Goal: Task Accomplishment & Management: Manage account settings

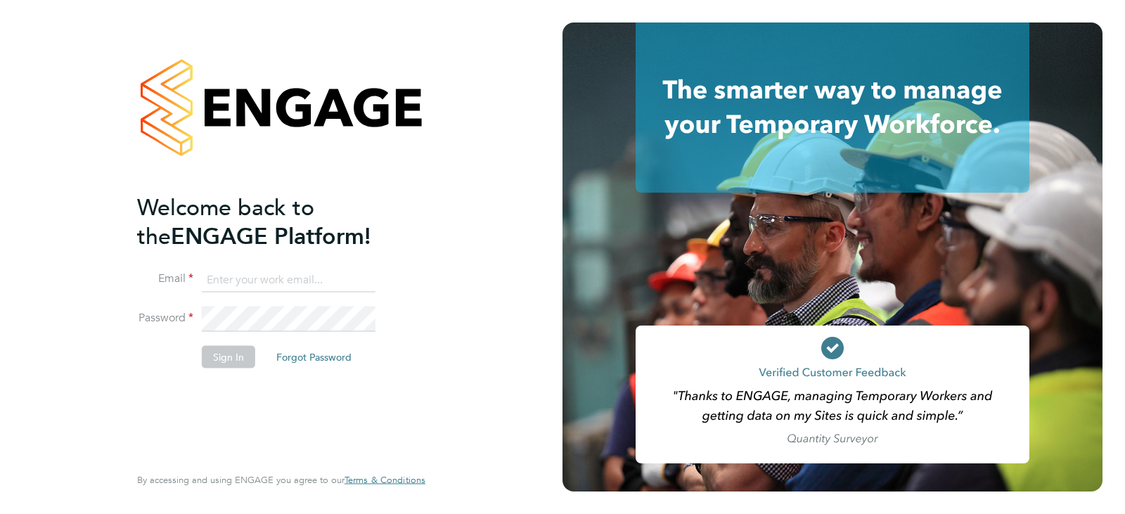
type input "[EMAIL_ADDRESS][DOMAIN_NAME]"
click at [233, 360] on button "Sign In" at bounding box center [228, 356] width 53 height 23
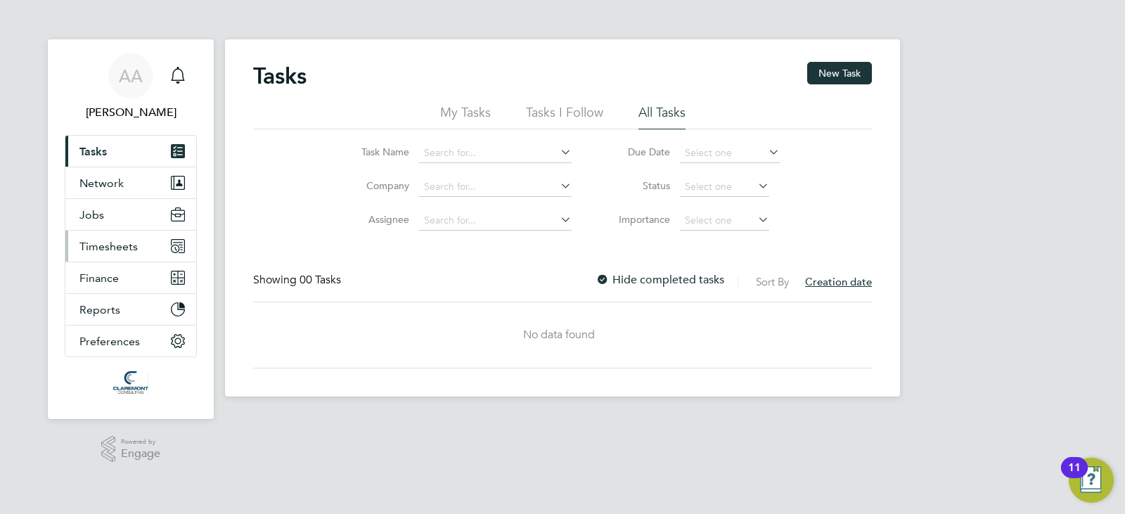
click at [126, 236] on button "Timesheets" at bounding box center [130, 246] width 131 height 31
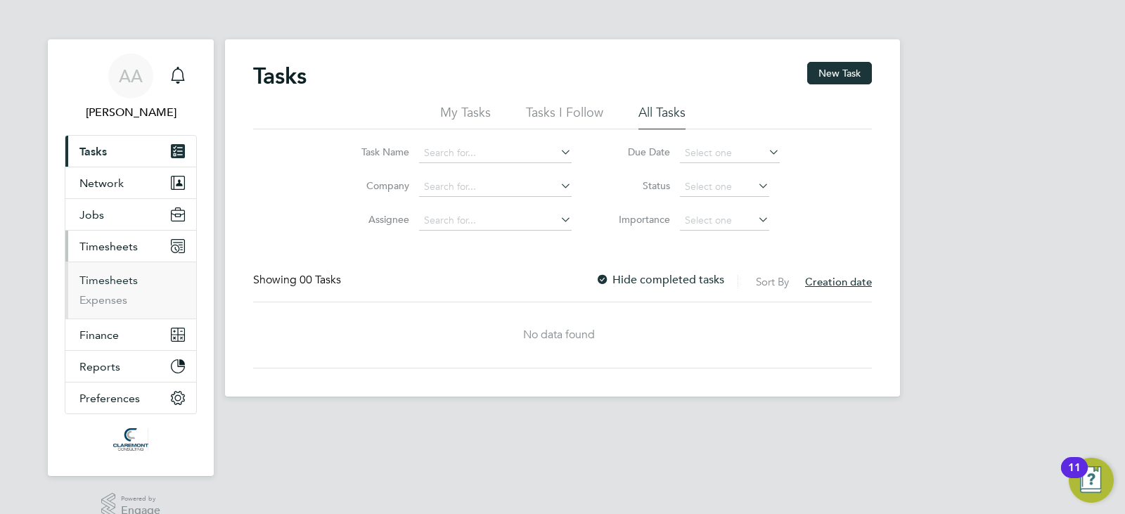
click at [124, 279] on link "Timesheets" at bounding box center [108, 280] width 58 height 13
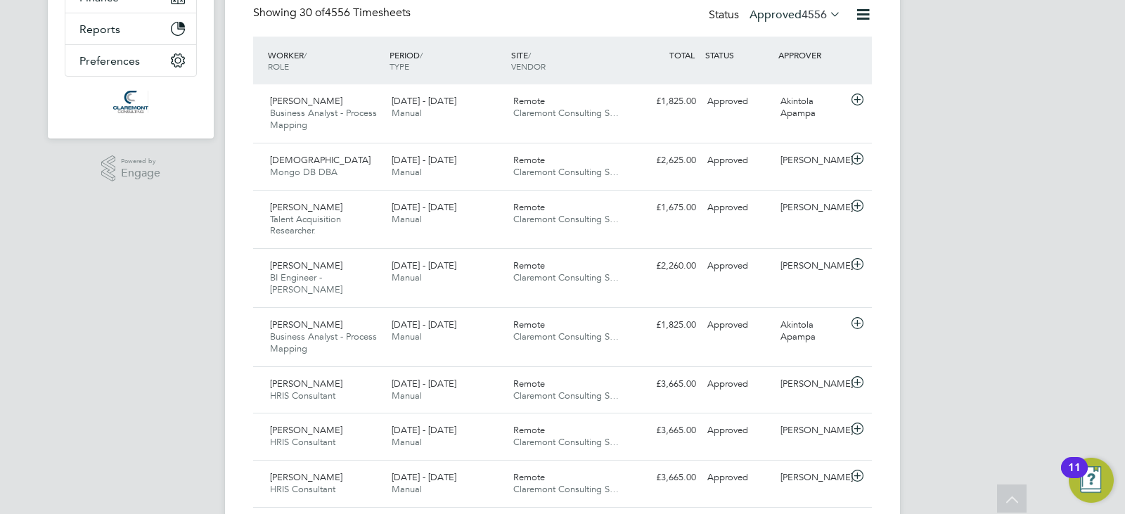
click at [797, 20] on label "Approved 4556" at bounding box center [795, 15] width 91 height 14
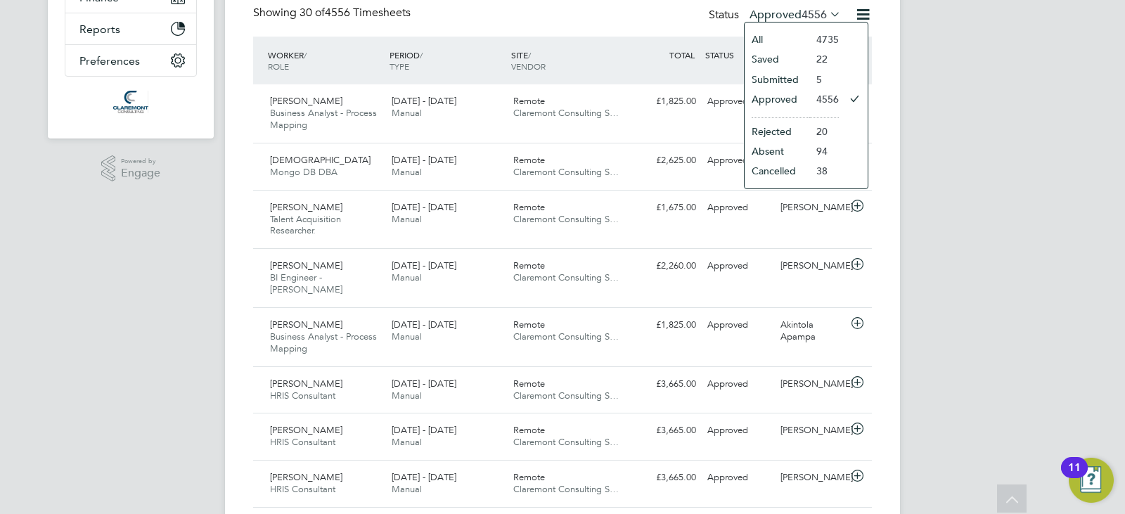
click at [790, 75] on li "Submitted" at bounding box center [777, 80] width 65 height 20
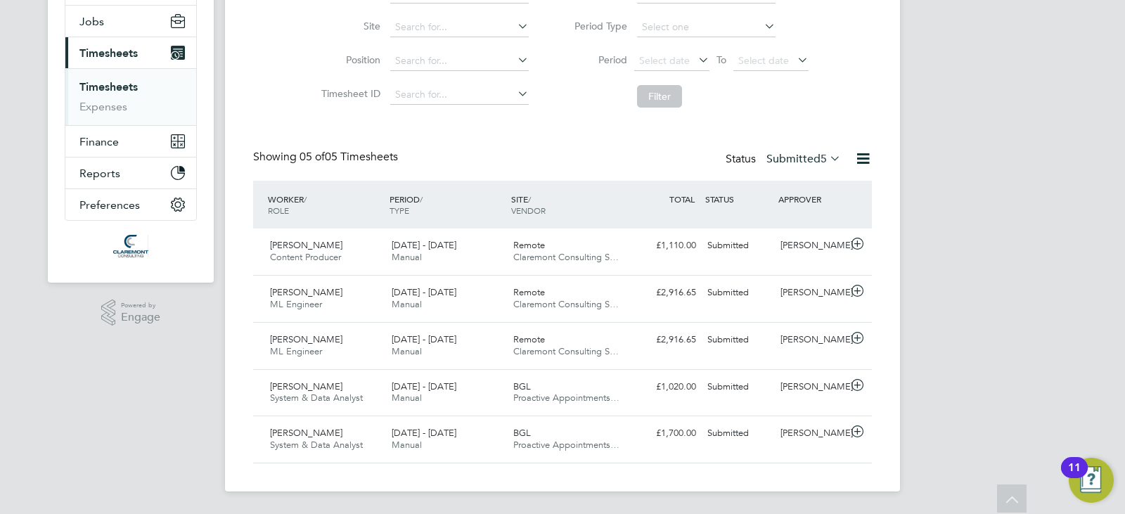
click at [789, 153] on label "Submitted 5" at bounding box center [803, 159] width 75 height 14
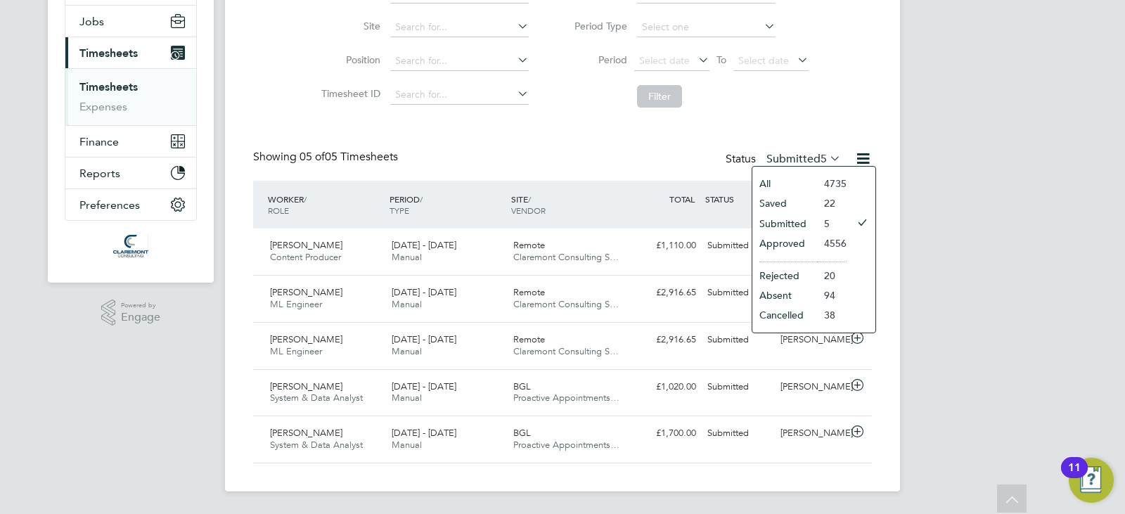
click at [800, 240] on li "Approved" at bounding box center [784, 243] width 65 height 20
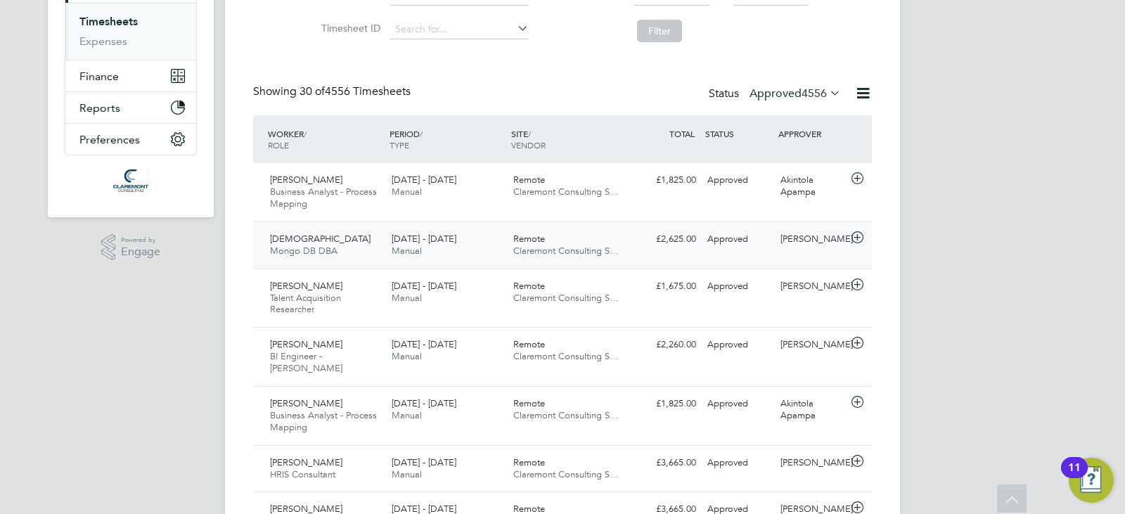
click at [564, 243] on div "Remote Claremont Consulting S…" at bounding box center [569, 245] width 122 height 35
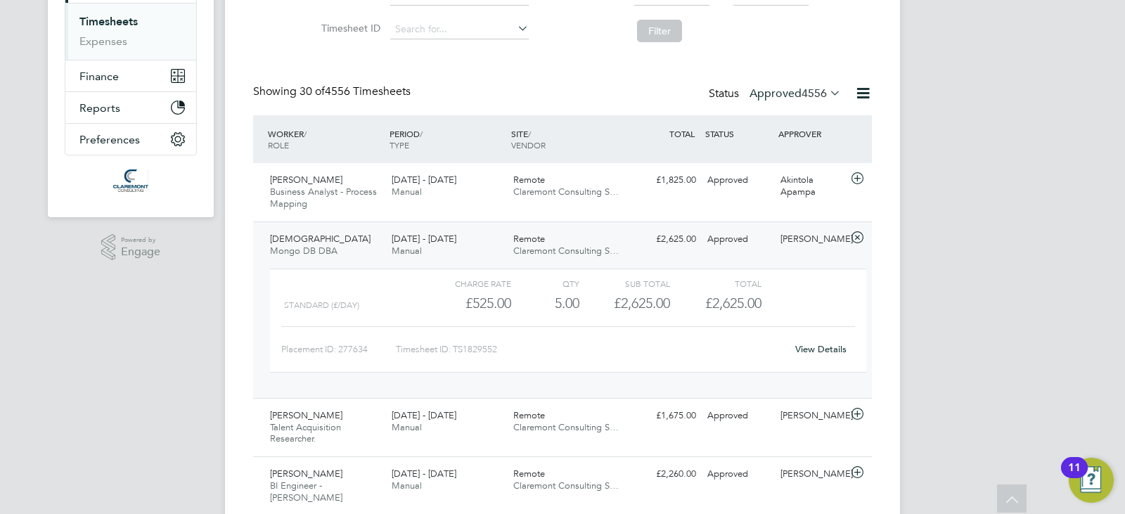
click at [468, 352] on div "Timesheet ID: TS1829552" at bounding box center [591, 349] width 390 height 23
copy div "LO8419977 Ipsu Dolorsi Amet Consec Adipis Elitseddoei Temporinci. 01 - 24 Utl 1…"
click at [729, 259] on div "[PERSON_NAME] DB DBA [DATE] - [DATE] [DATE] - [DATE] Manual Remote Claremont Co…" at bounding box center [562, 309] width 619 height 176
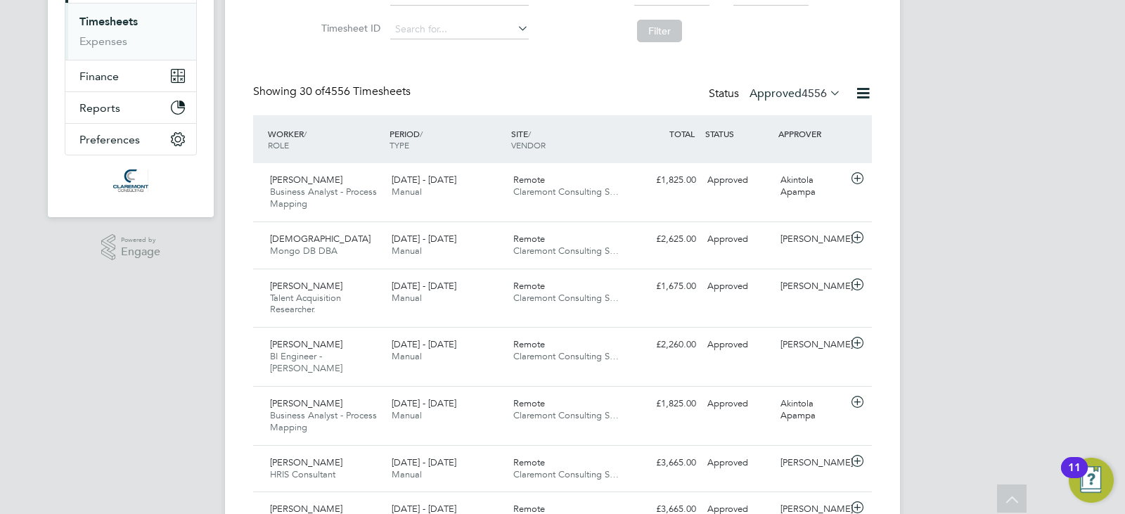
scroll to position [231, 0]
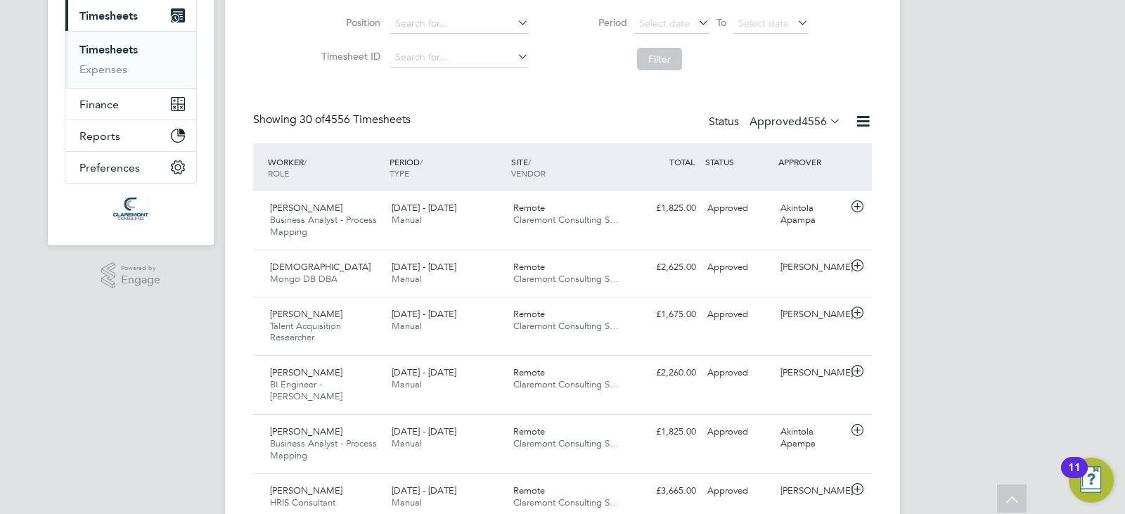
click at [768, 127] on label "Approved 4556" at bounding box center [795, 122] width 91 height 14
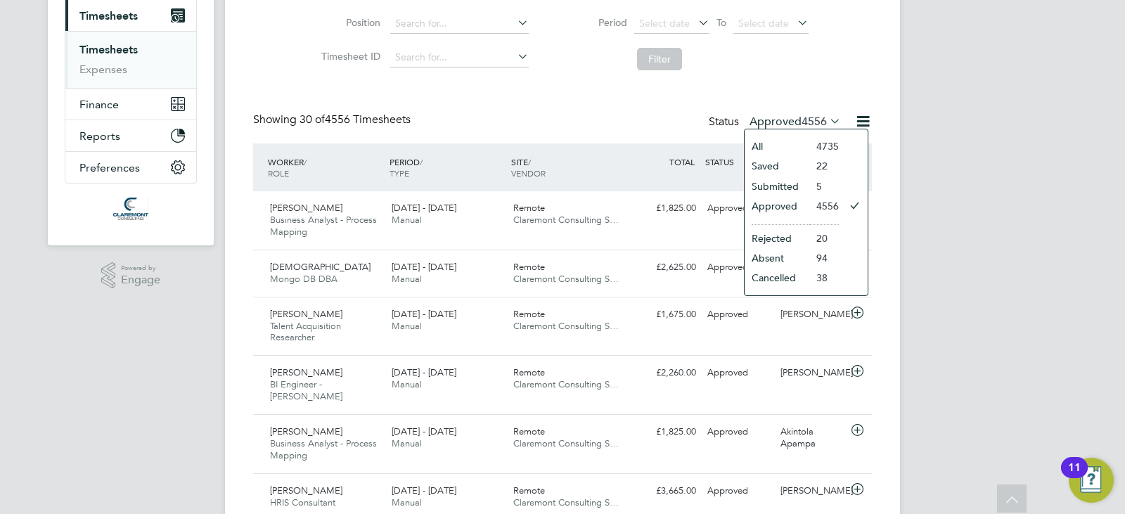
click at [783, 165] on li "Saved" at bounding box center [777, 166] width 65 height 20
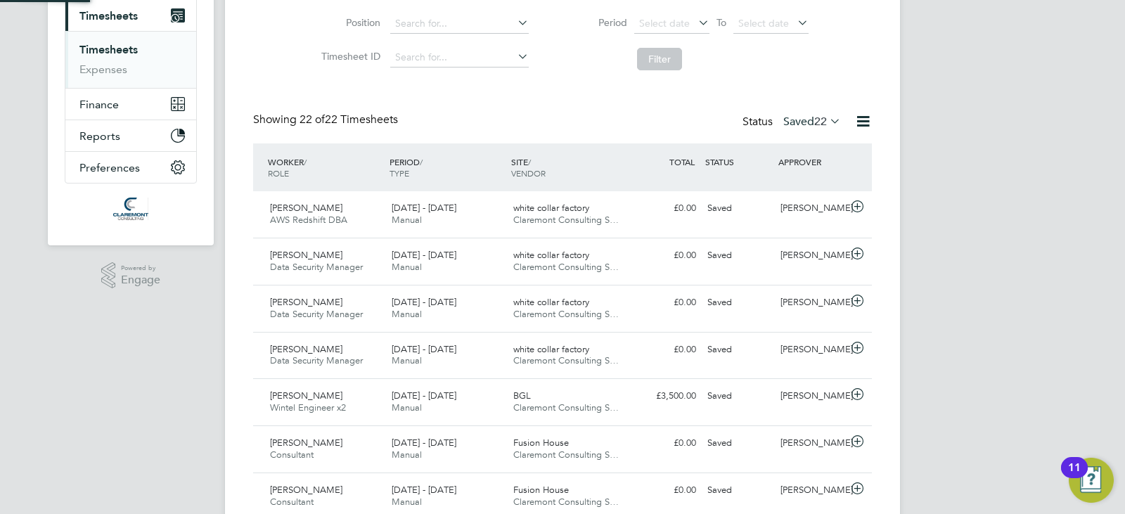
scroll to position [7, 7]
click at [807, 125] on label "Saved 22" at bounding box center [812, 122] width 58 height 14
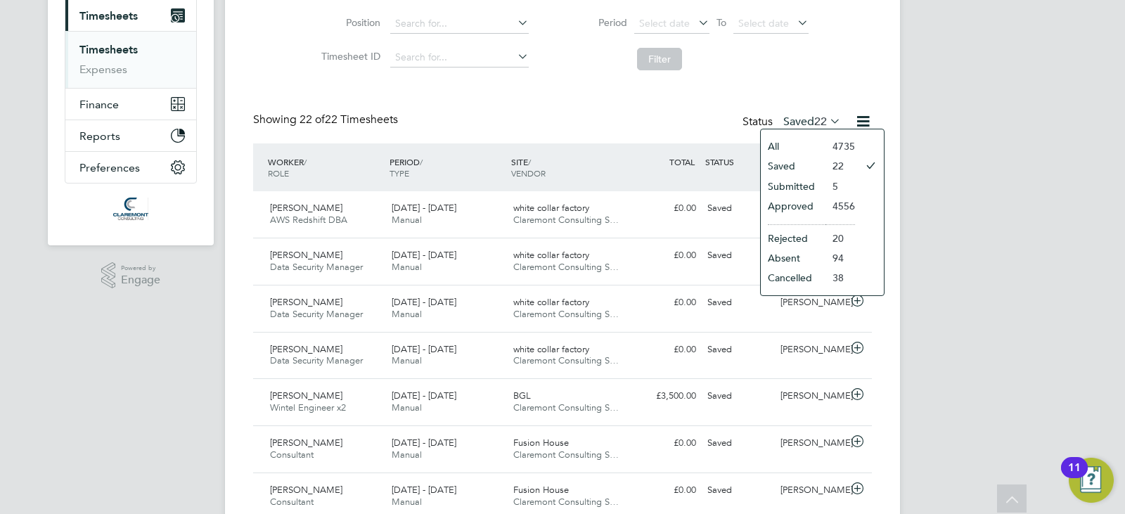
click at [813, 189] on li "Submitted" at bounding box center [793, 186] width 65 height 20
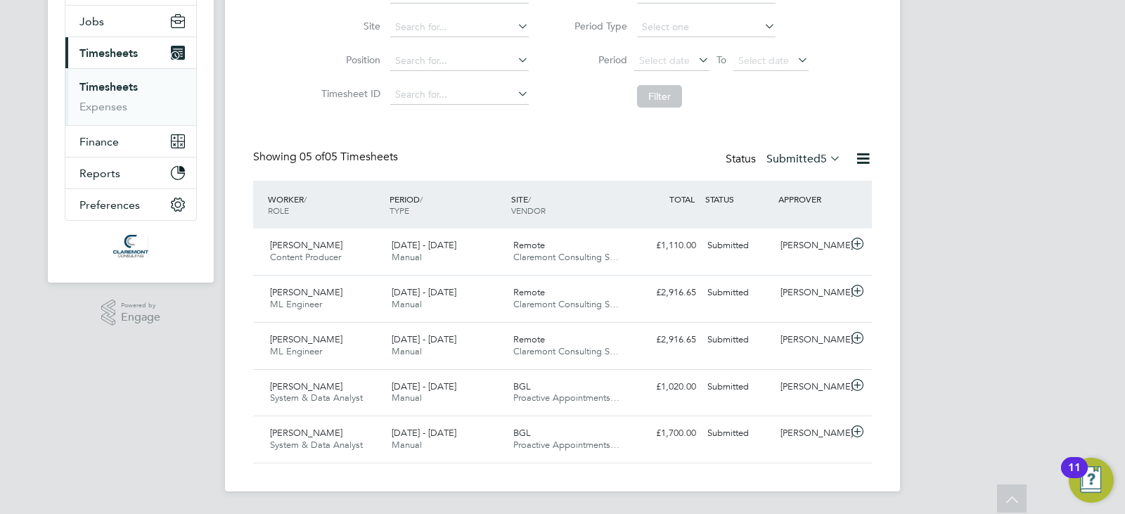
click at [1005, 115] on div "AA [PERSON_NAME] Notifications Applications: Tasks Network Team Members Busines…" at bounding box center [562, 160] width 1125 height 707
click at [774, 158] on label "Submitted 5" at bounding box center [803, 159] width 75 height 14
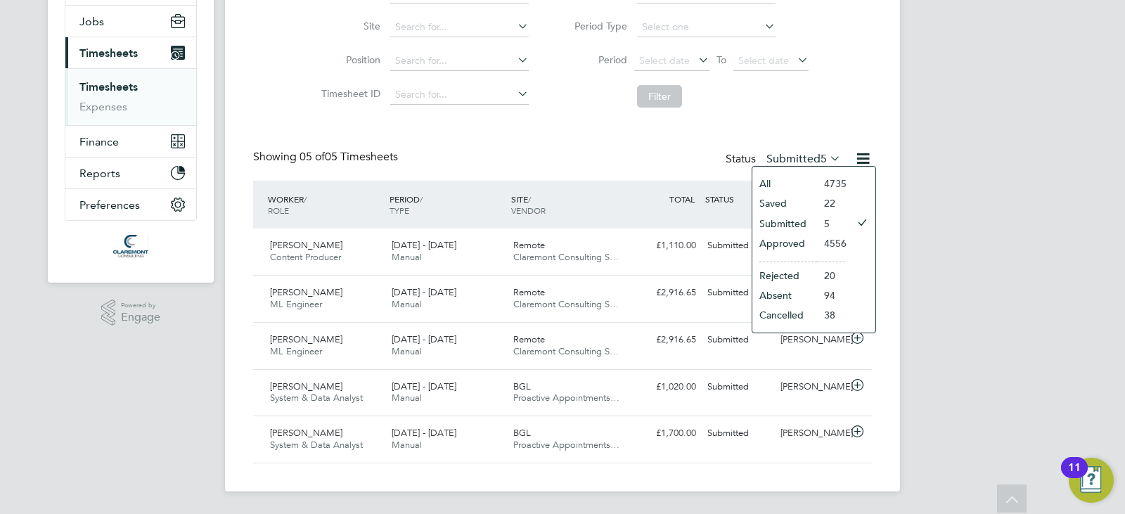
click at [795, 238] on li "Approved" at bounding box center [784, 243] width 65 height 20
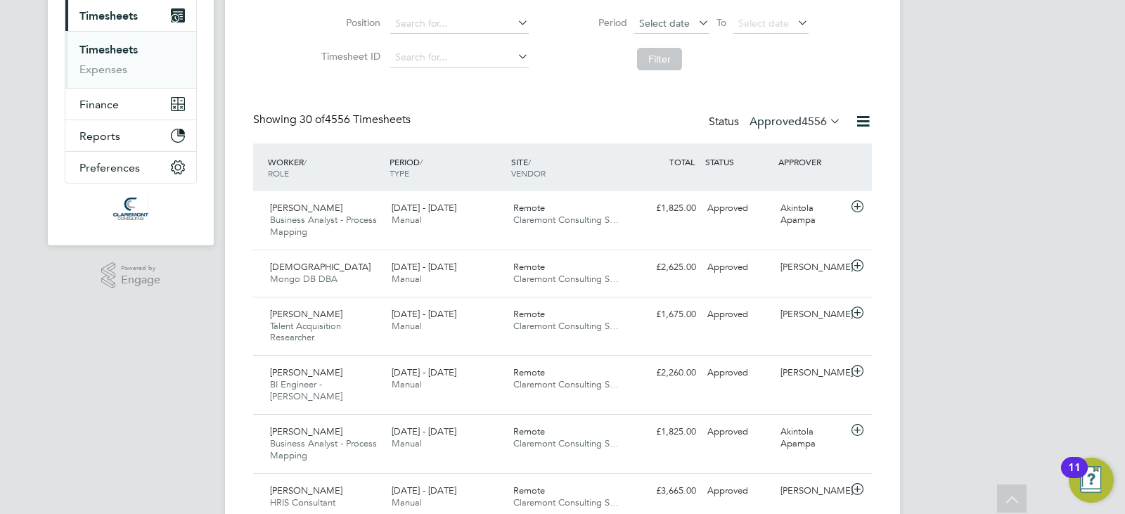
click at [683, 28] on span "Select date" at bounding box center [664, 23] width 51 height 13
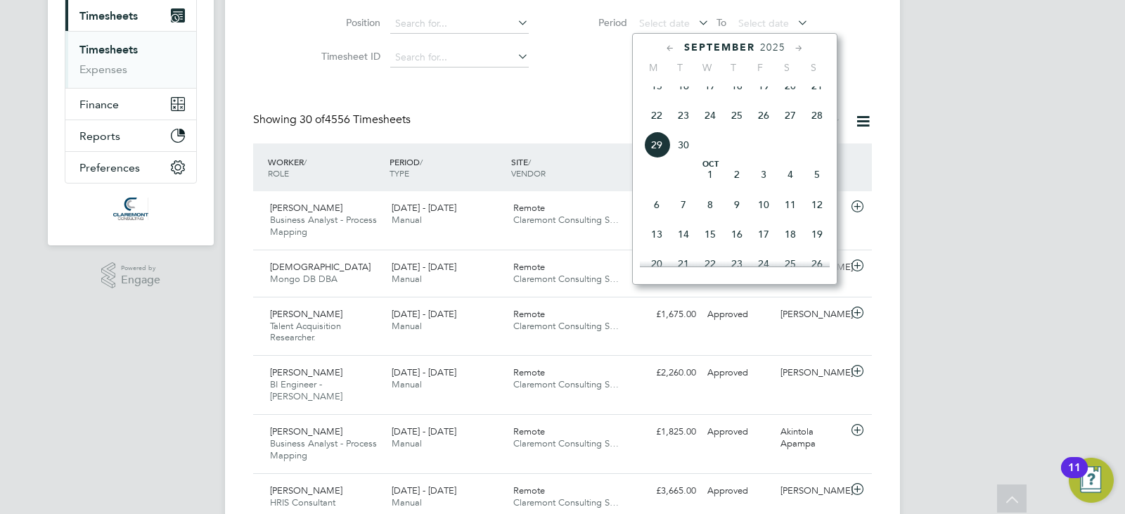
click at [655, 128] on span "22" at bounding box center [656, 115] width 27 height 27
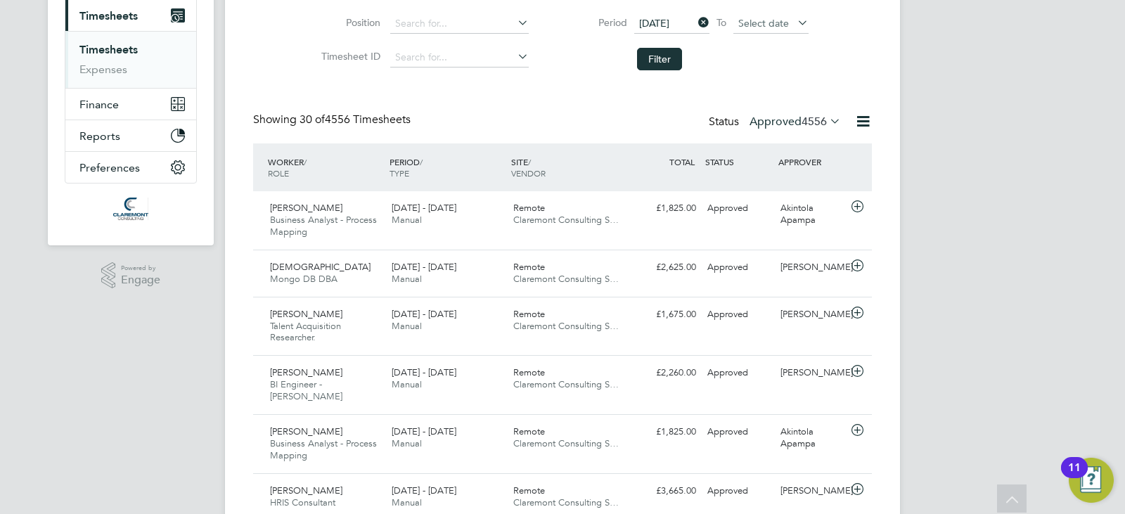
click at [749, 26] on span "Select date" at bounding box center [763, 23] width 51 height 13
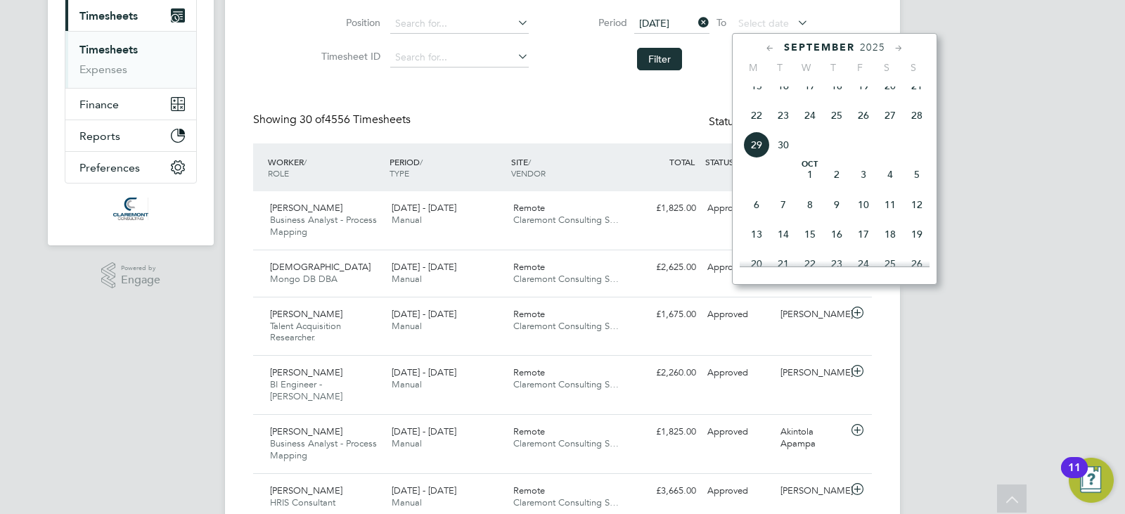
click at [920, 129] on span "28" at bounding box center [917, 115] width 27 height 27
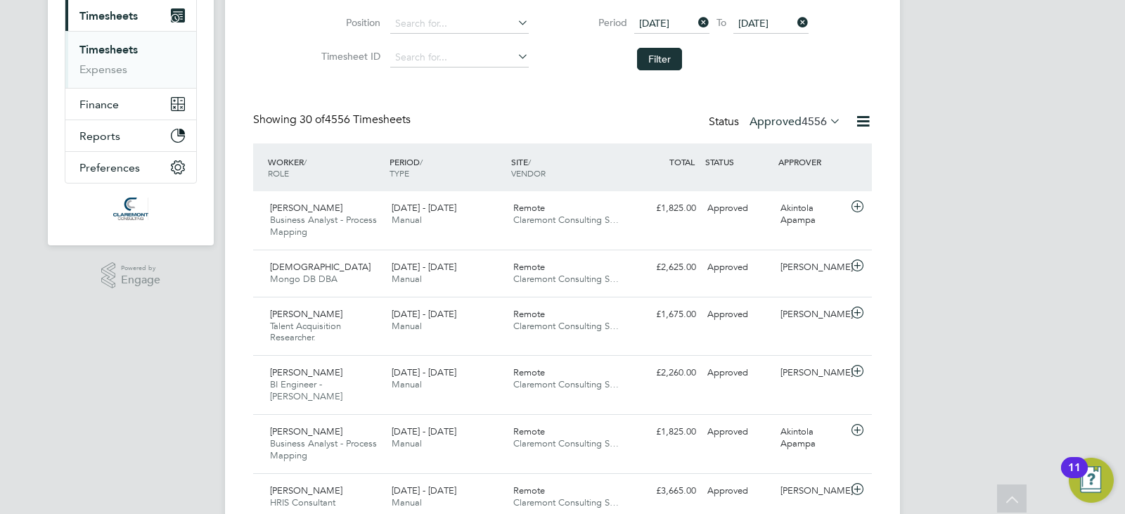
click at [662, 38] on li "Period [DATE] To [DATE]" at bounding box center [686, 24] width 280 height 34
click at [667, 60] on button "Filter" at bounding box center [659, 59] width 45 height 23
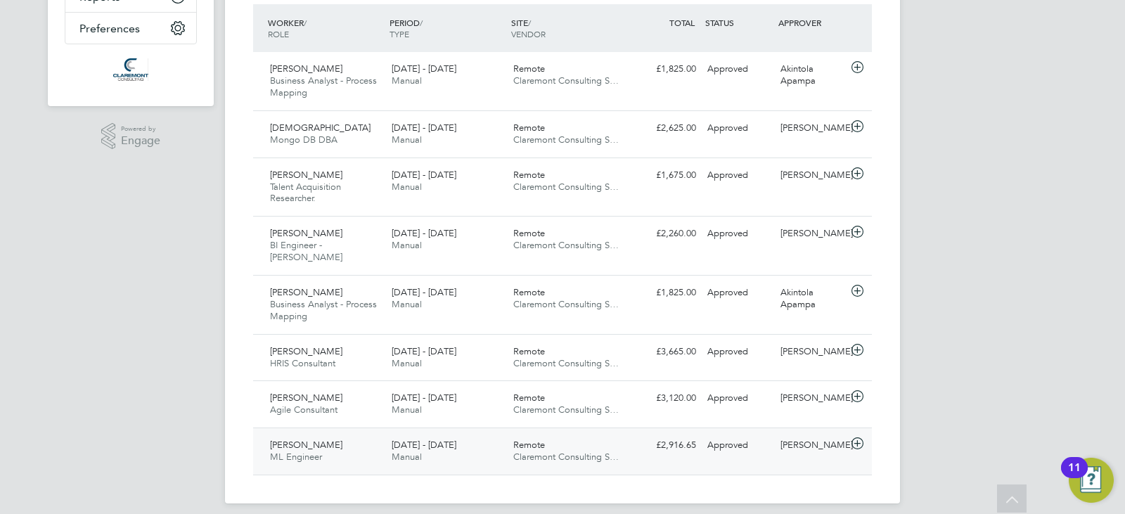
click at [693, 428] on div "[PERSON_NAME] ML Engineer [DATE] - [DATE] [DATE] - [DATE] Manual Remote Claremo…" at bounding box center [562, 451] width 619 height 47
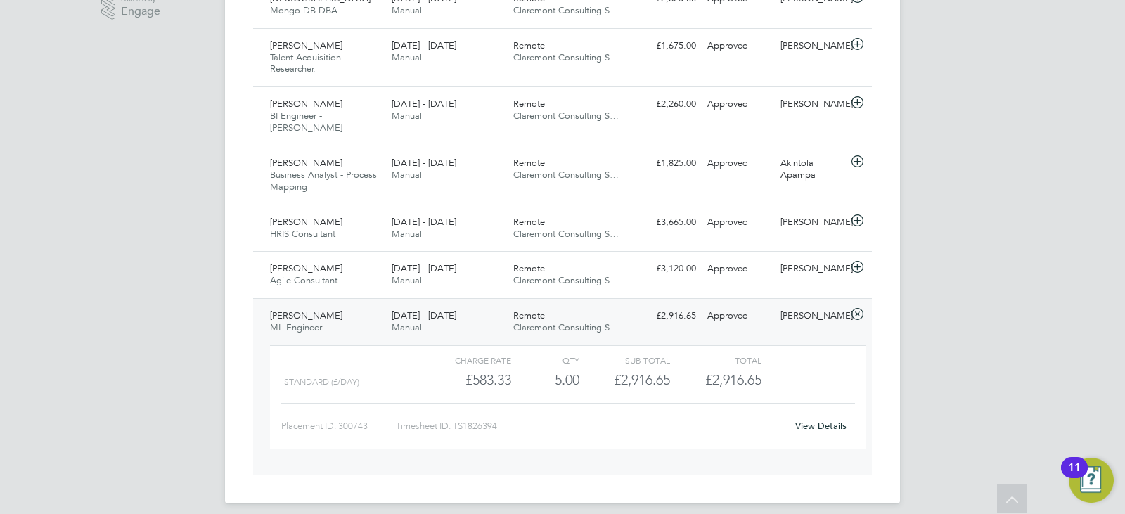
click at [496, 415] on div "Timesheet ID: TS1826394" at bounding box center [591, 426] width 390 height 23
copy div "LO5482494 Ipsu Dolorsi Amet 79 cons A E S D E T I U L E D M A E Adminimve 2856 …"
click at [641, 308] on div "£2,916.65 Approved" at bounding box center [665, 315] width 73 height 23
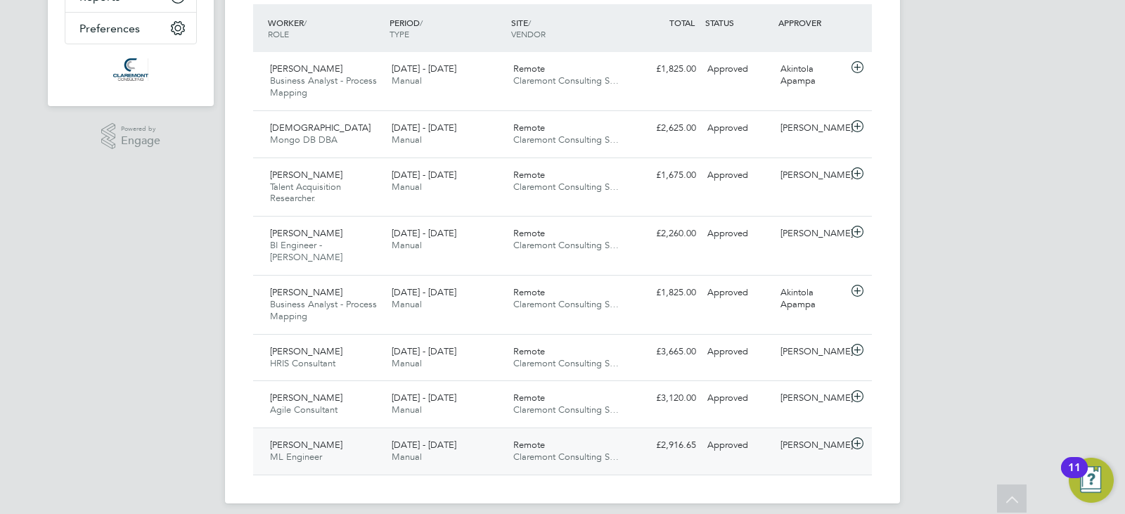
click at [540, 451] on div "Remote Claremont Consulting S…" at bounding box center [569, 451] width 122 height 35
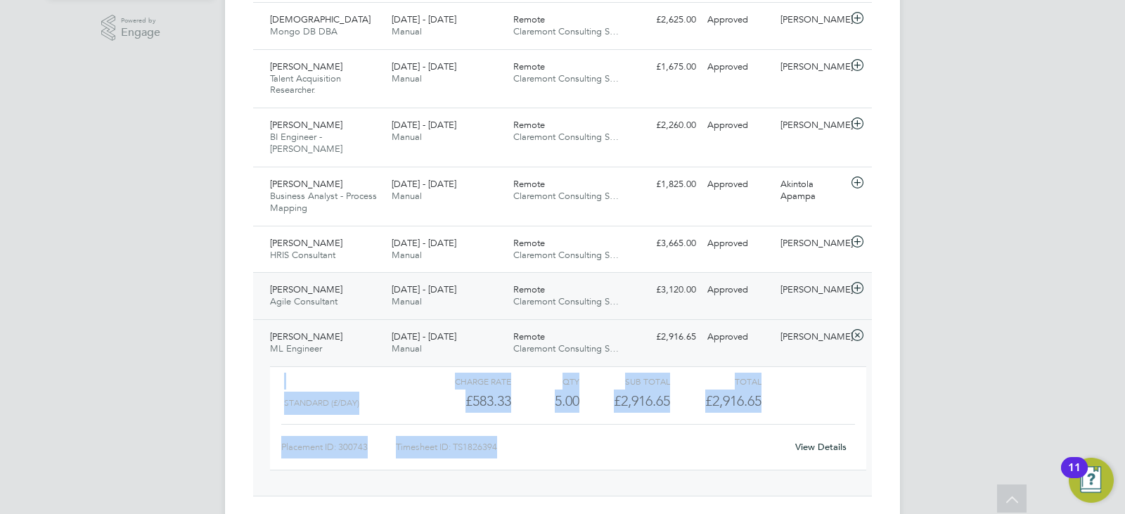
click at [711, 281] on div "Approved" at bounding box center [738, 289] width 73 height 23
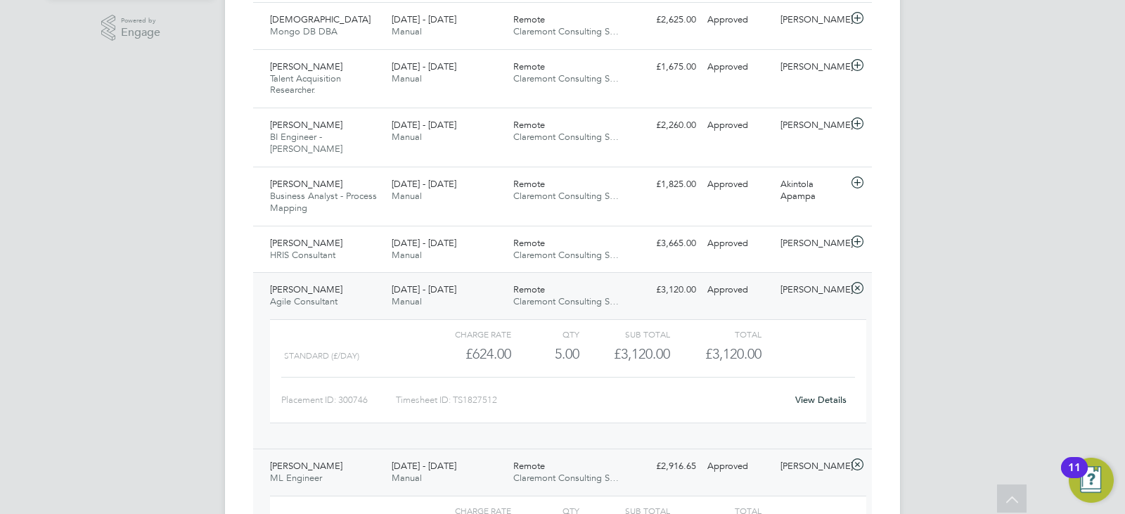
click at [492, 389] on div "Timesheet ID: TS1827512" at bounding box center [591, 400] width 390 height 23
copy div "TS1827512 View Details [PERSON_NAME] ML Engineer [DATE] - [DATE] [DATE] - [DATE…"
click at [793, 285] on div "[PERSON_NAME]" at bounding box center [811, 289] width 73 height 23
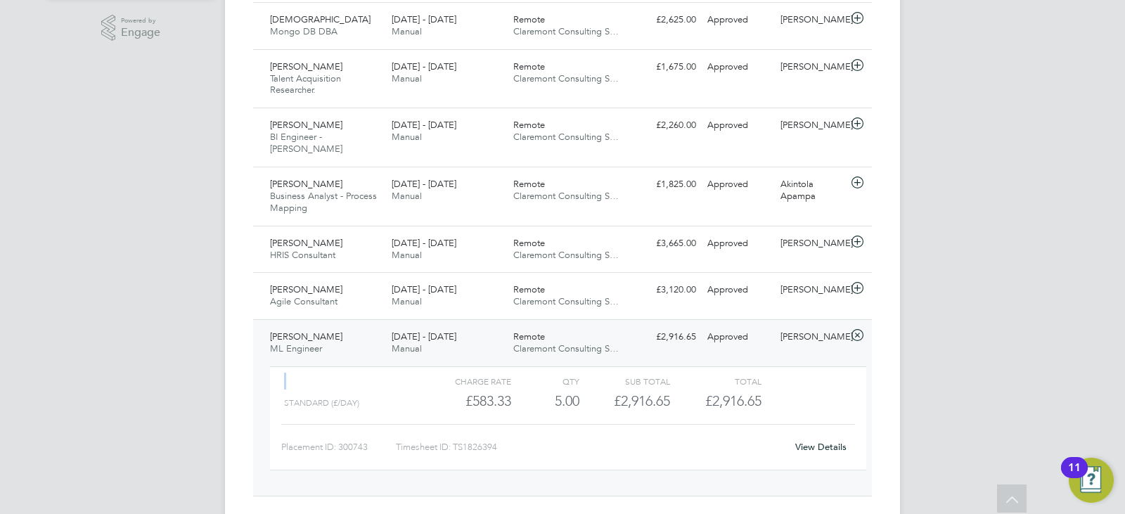
click at [777, 326] on div "[PERSON_NAME]" at bounding box center [811, 337] width 73 height 23
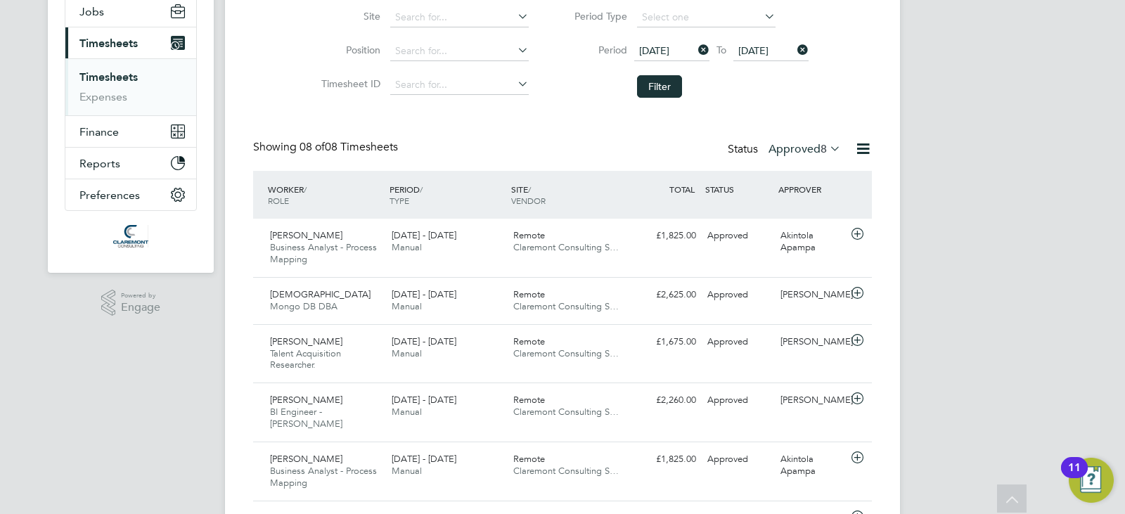
scroll to position [201, 0]
click at [802, 153] on label "Approved 8" at bounding box center [805, 151] width 72 height 14
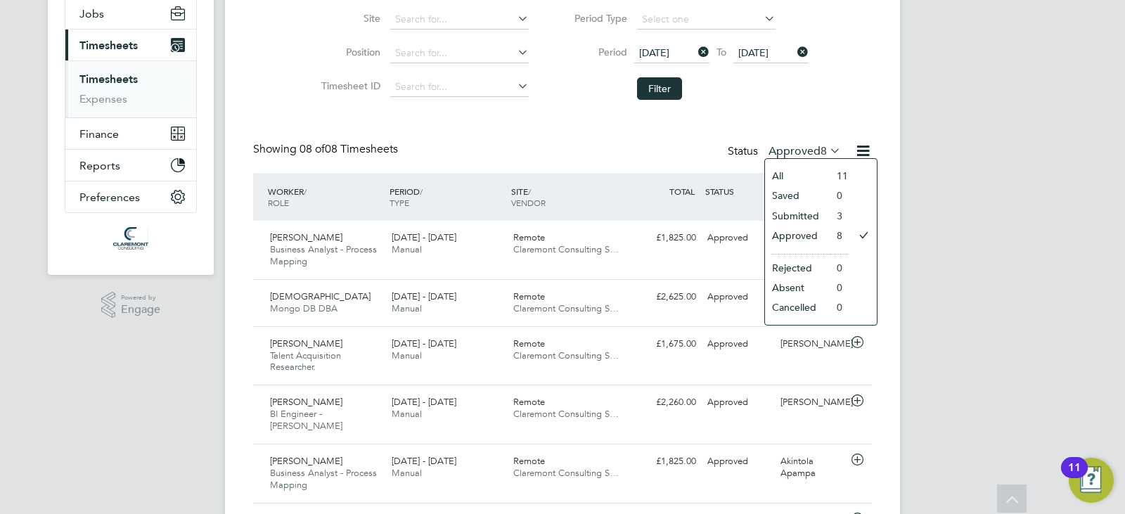
click at [801, 219] on li "Submitted" at bounding box center [797, 216] width 65 height 20
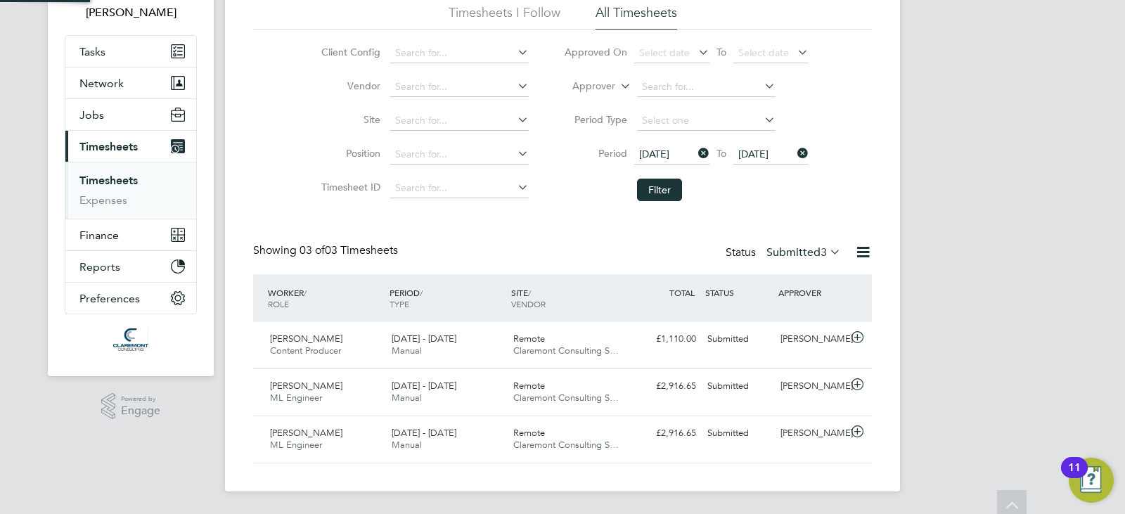
scroll to position [7, 7]
click at [798, 251] on label "Submitted 3" at bounding box center [803, 252] width 75 height 14
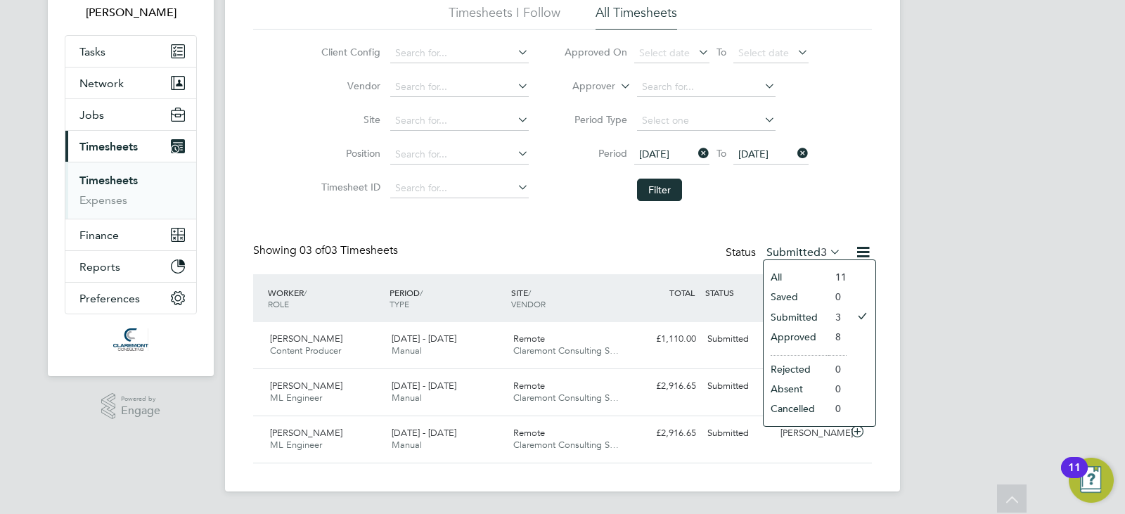
drag, startPoint x: 798, startPoint y: 304, endPoint x: 824, endPoint y: 388, distance: 88.3
click at [824, 388] on ul "All Saved Submitted Approved Rejected Absent Cancelled" at bounding box center [796, 343] width 65 height 152
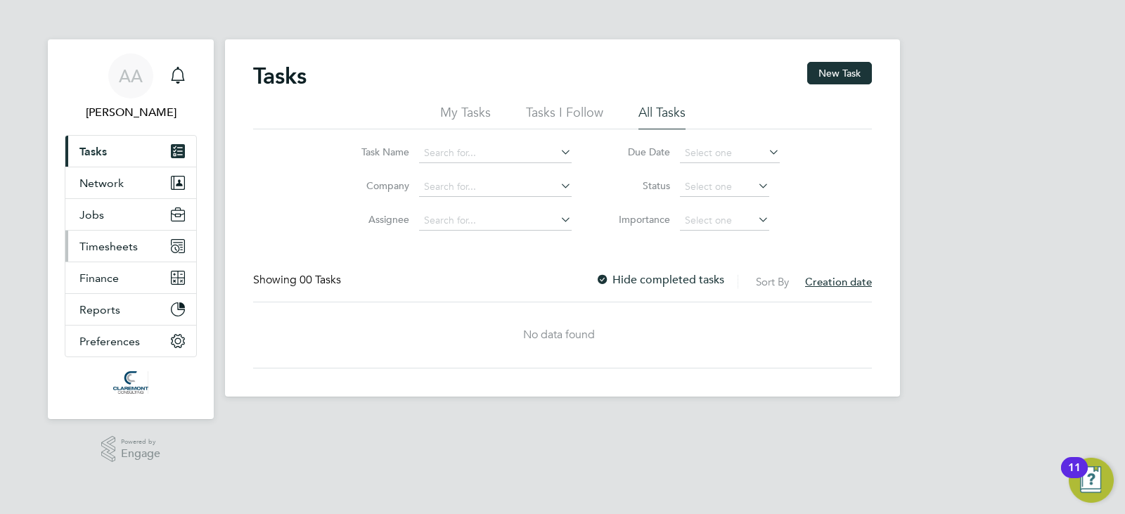
click at [96, 237] on button "Timesheets" at bounding box center [130, 246] width 131 height 31
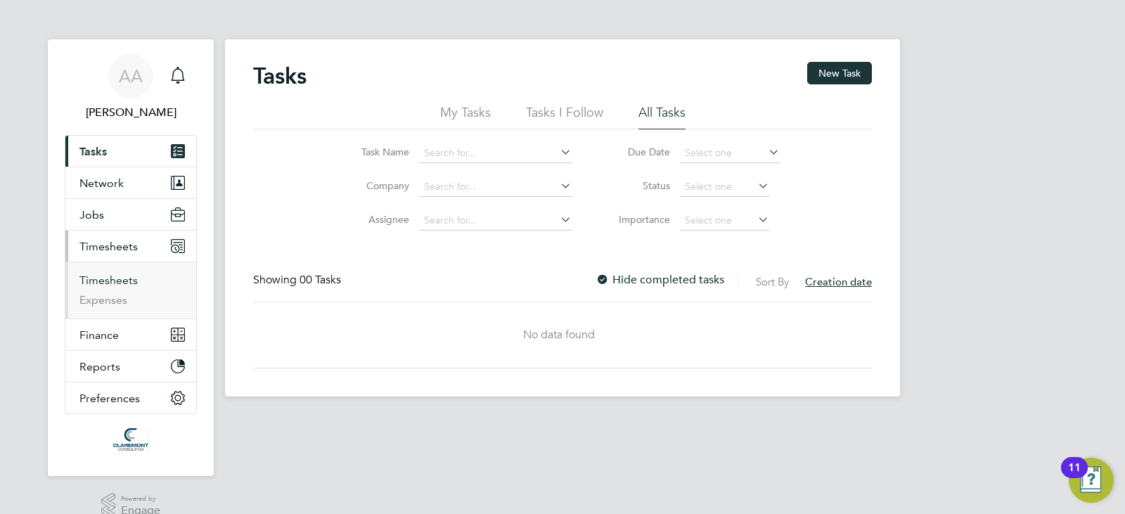
click at [114, 285] on link "Timesheets" at bounding box center [108, 280] width 58 height 13
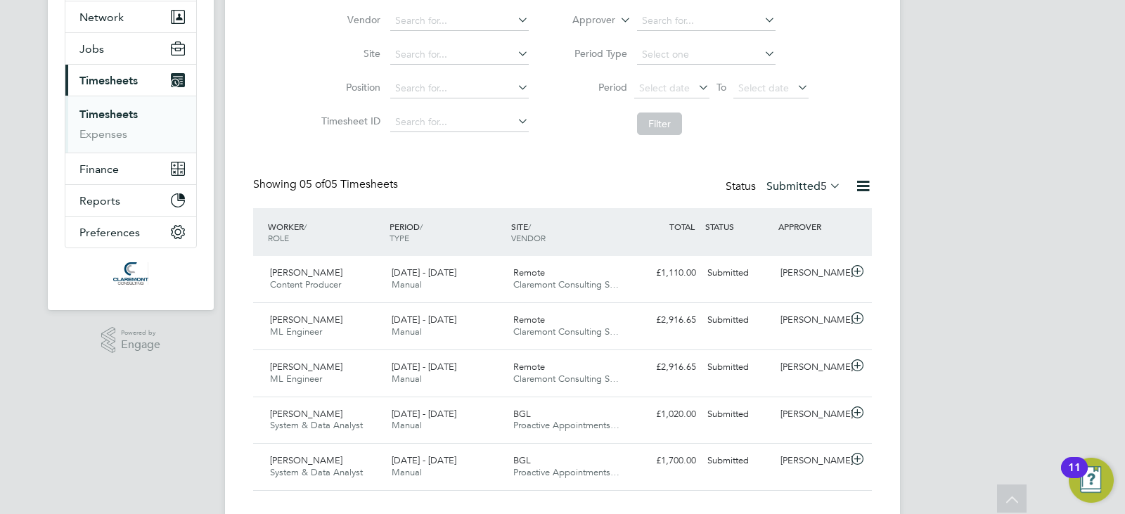
scroll to position [165, 0]
click at [776, 181] on label "Submitted 5" at bounding box center [803, 187] width 75 height 14
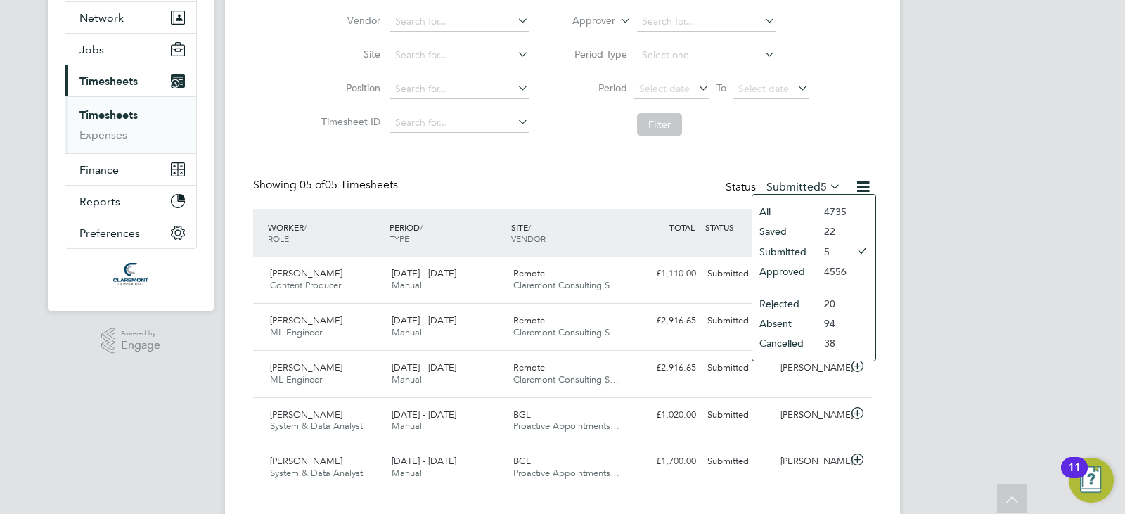
click at [802, 231] on li "Saved" at bounding box center [784, 231] width 65 height 20
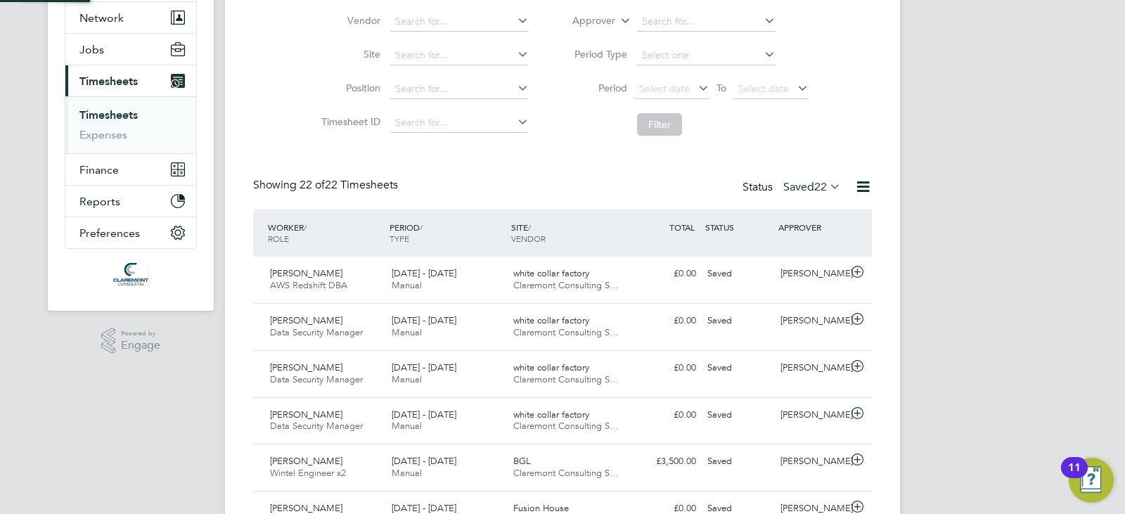
scroll to position [36, 122]
click at [800, 189] on label "Saved 22" at bounding box center [812, 187] width 58 height 14
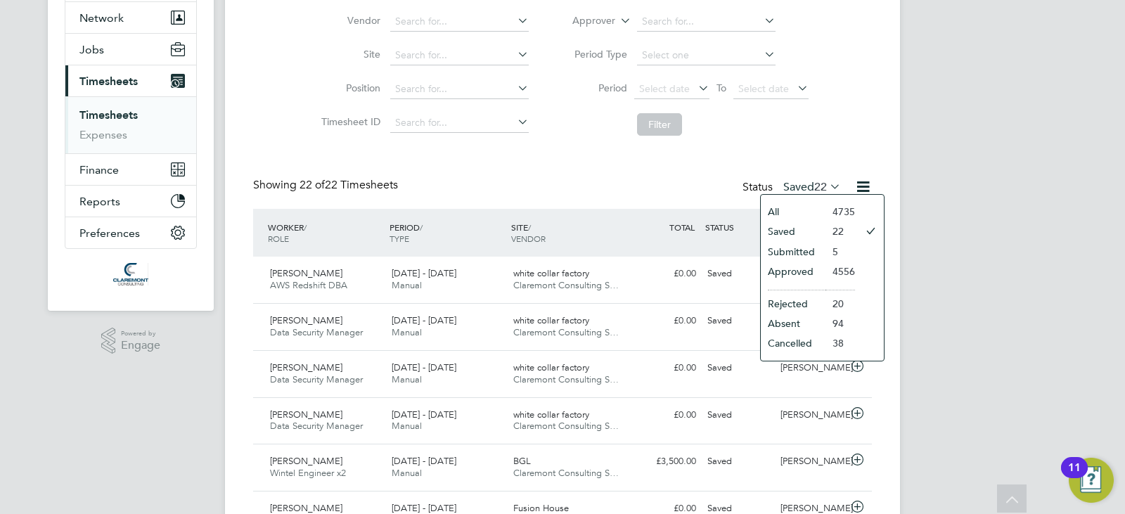
click at [812, 262] on li "Approved" at bounding box center [793, 272] width 65 height 20
